Goal: Find contact information: Find contact information

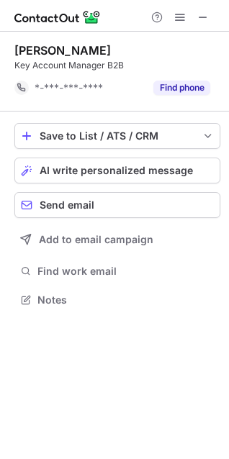
scroll to position [290, 229]
click at [202, 16] on span at bounding box center [203, 18] width 12 height 12
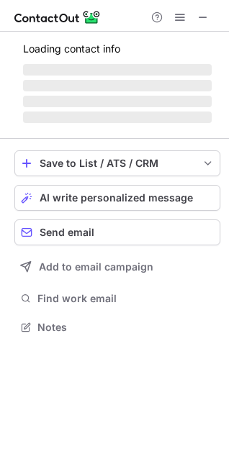
scroll to position [326, 229]
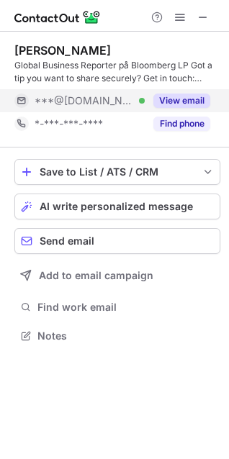
click at [182, 97] on button "View email" at bounding box center [181, 101] width 57 height 14
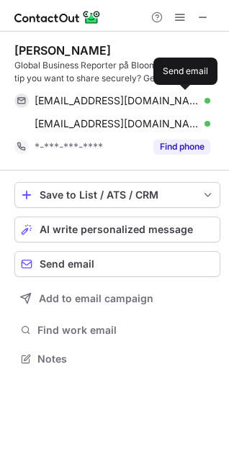
scroll to position [349, 229]
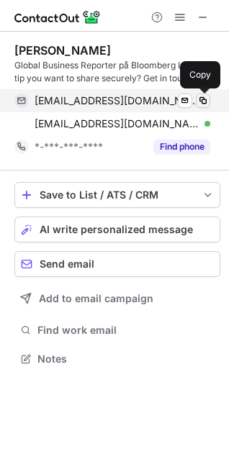
click at [205, 100] on span at bounding box center [203, 101] width 12 height 12
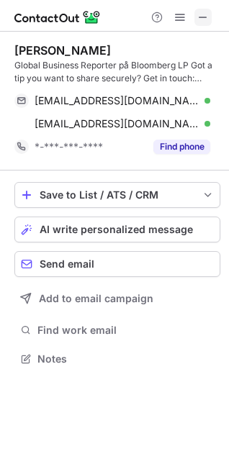
click at [207, 12] on span at bounding box center [203, 18] width 12 height 12
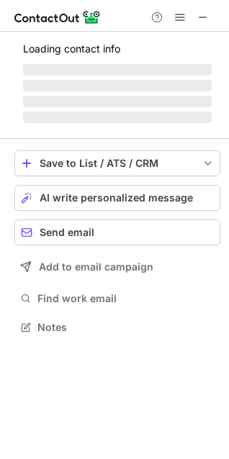
scroll to position [313, 229]
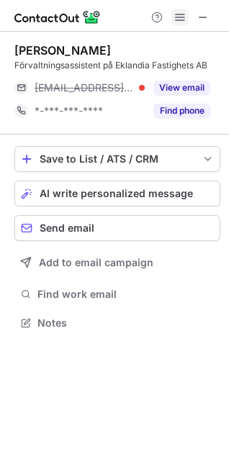
click at [184, 14] on span at bounding box center [180, 18] width 12 height 12
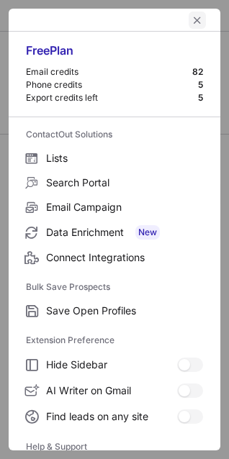
click at [191, 20] on span "left-button" at bounding box center [197, 20] width 12 height 12
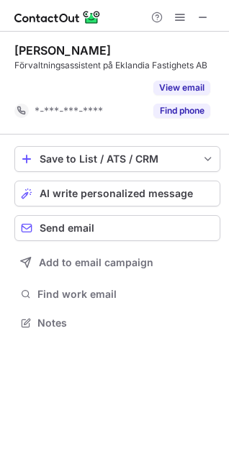
scroll to position [290, 229]
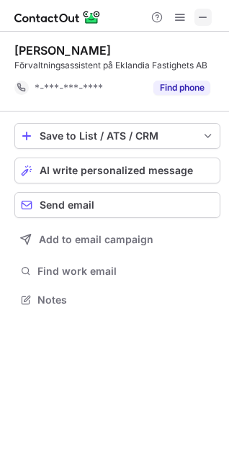
click at [207, 13] on span at bounding box center [203, 18] width 12 height 12
